Goal: Check status: Check status

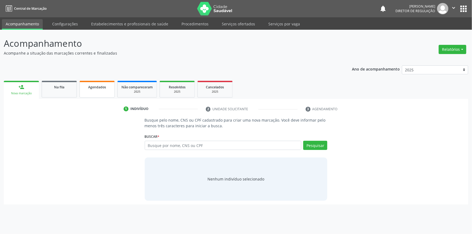
click at [89, 78] on div "Ano de acompanhamento 2025 2024 2023 2022 2021 2020 2019 2018 person_add Nova m…" at bounding box center [236, 133] width 464 height 143
click at [96, 85] on span "Agendados" at bounding box center [97, 87] width 18 height 5
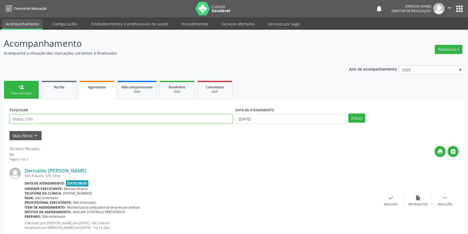
click at [51, 117] on input "text" at bounding box center [120, 118] width 223 height 9
type input "[PERSON_NAME]"
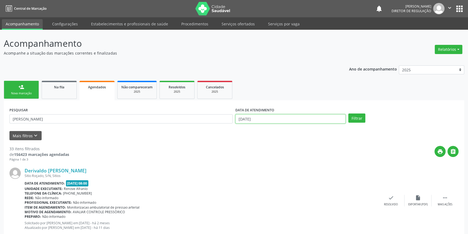
click at [271, 117] on input "[DATE]" at bounding box center [291, 118] width 110 height 9
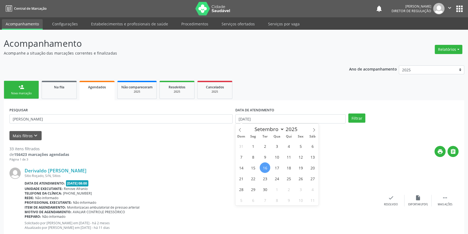
click at [267, 168] on span "16" at bounding box center [265, 168] width 11 height 11
type input "[DATE]"
click at [274, 167] on span "17" at bounding box center [277, 168] width 11 height 11
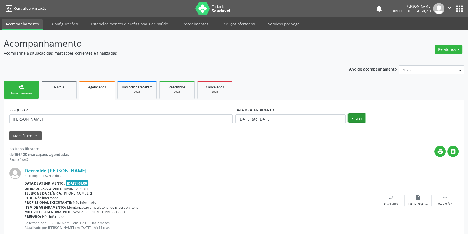
click at [360, 120] on button "Filtrar" at bounding box center [357, 118] width 17 height 9
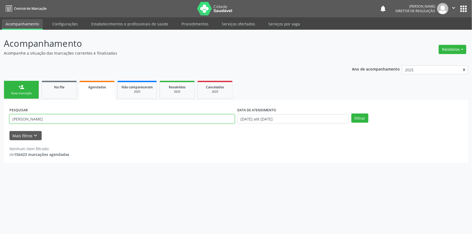
drag, startPoint x: 81, startPoint y: 118, endPoint x: 0, endPoint y: 116, distance: 80.9
click at [0, 116] on div "Acompanhamento Acompanhe a situação das marcações correntes e finalizadas Relat…" at bounding box center [236, 132] width 472 height 204
type input "EDIOMAR"
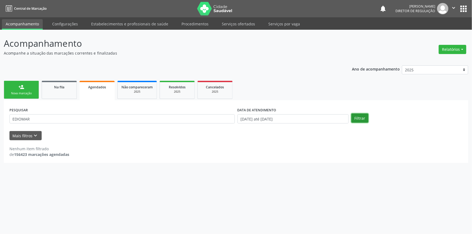
click at [360, 116] on button "Filtrar" at bounding box center [359, 118] width 17 height 9
click at [29, 91] on link "person_add Nova marcação" at bounding box center [21, 90] width 35 height 18
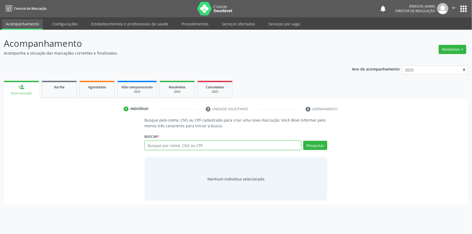
click at [150, 144] on input "text" at bounding box center [223, 145] width 157 height 9
type input "EDIOMAR"
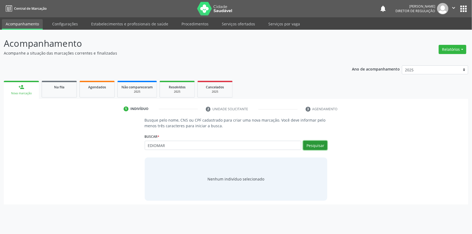
click at [314, 141] on button "Pesquisar" at bounding box center [315, 145] width 24 height 9
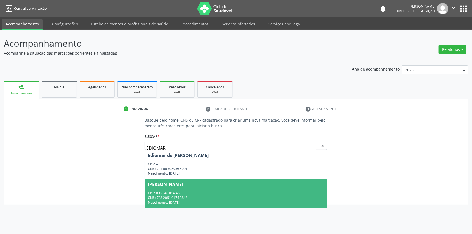
click at [183, 186] on div "[PERSON_NAME]" at bounding box center [165, 184] width 35 height 4
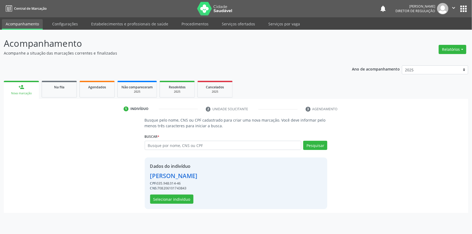
drag, startPoint x: 190, startPoint y: 189, endPoint x: 158, endPoint y: 188, distance: 31.1
click at [158, 188] on div "CNS: 708206101743843" at bounding box center [173, 188] width 47 height 5
copy div "708206101743843"
click at [109, 91] on link "Agendados" at bounding box center [96, 89] width 35 height 17
select select "8"
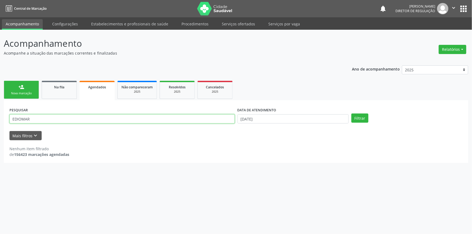
drag, startPoint x: 102, startPoint y: 118, endPoint x: 0, endPoint y: 117, distance: 102.5
click at [0, 117] on div "Acompanhamento Acompanhe a situação das marcações correntes e finalizadas Relat…" at bounding box center [236, 132] width 472 height 204
paste input "708206101743843"
type input "708206101743843"
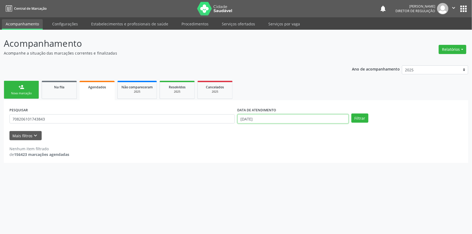
click at [298, 121] on input "[DATE]" at bounding box center [292, 118] width 111 height 9
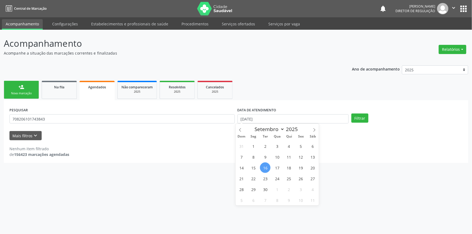
click at [265, 167] on span "16" at bounding box center [265, 168] width 11 height 11
type input "[DATE]"
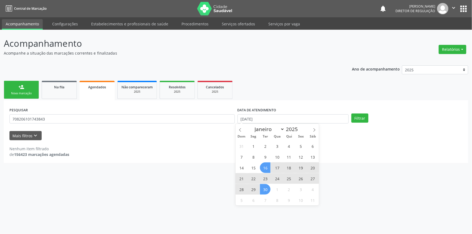
click at [264, 190] on span "30" at bounding box center [265, 189] width 11 height 11
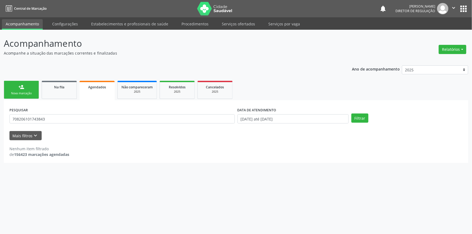
click at [359, 123] on div "PESQUISAR 708206101743843 DATA DE ATENDIMENTO [DATE] até [DATE] Filtrar" at bounding box center [236, 116] width 456 height 21
click at [361, 122] on div "PESQUISAR 708206101743843 DATA DE ATENDIMENTO [DATE] até [DATE] Filtrar" at bounding box center [236, 116] width 456 height 21
click at [360, 117] on button "Filtrar" at bounding box center [359, 118] width 17 height 9
click at [66, 84] on div "Na fila" at bounding box center [59, 87] width 27 height 6
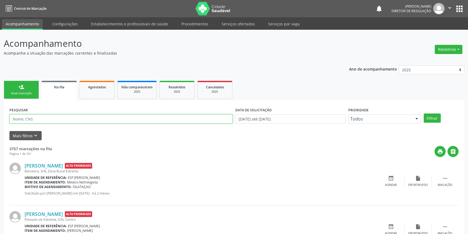
click at [56, 121] on input "text" at bounding box center [120, 118] width 223 height 9
type input "04036598414"
click at [433, 112] on div "PESQUISAR 04036598414 DATA DE SOLICITAÇÃO [DATE] até [DATE] Prioridade Todos To…" at bounding box center [234, 116] width 452 height 21
click at [433, 114] on button "Filtrar" at bounding box center [432, 118] width 17 height 9
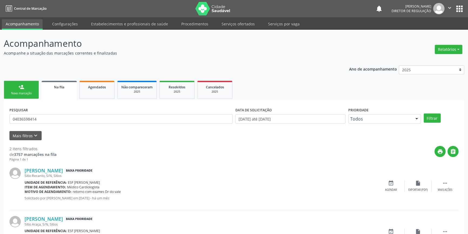
click at [211, 11] on img at bounding box center [212, 9] width 35 height 14
